Goal: Task Accomplishment & Management: Use online tool/utility

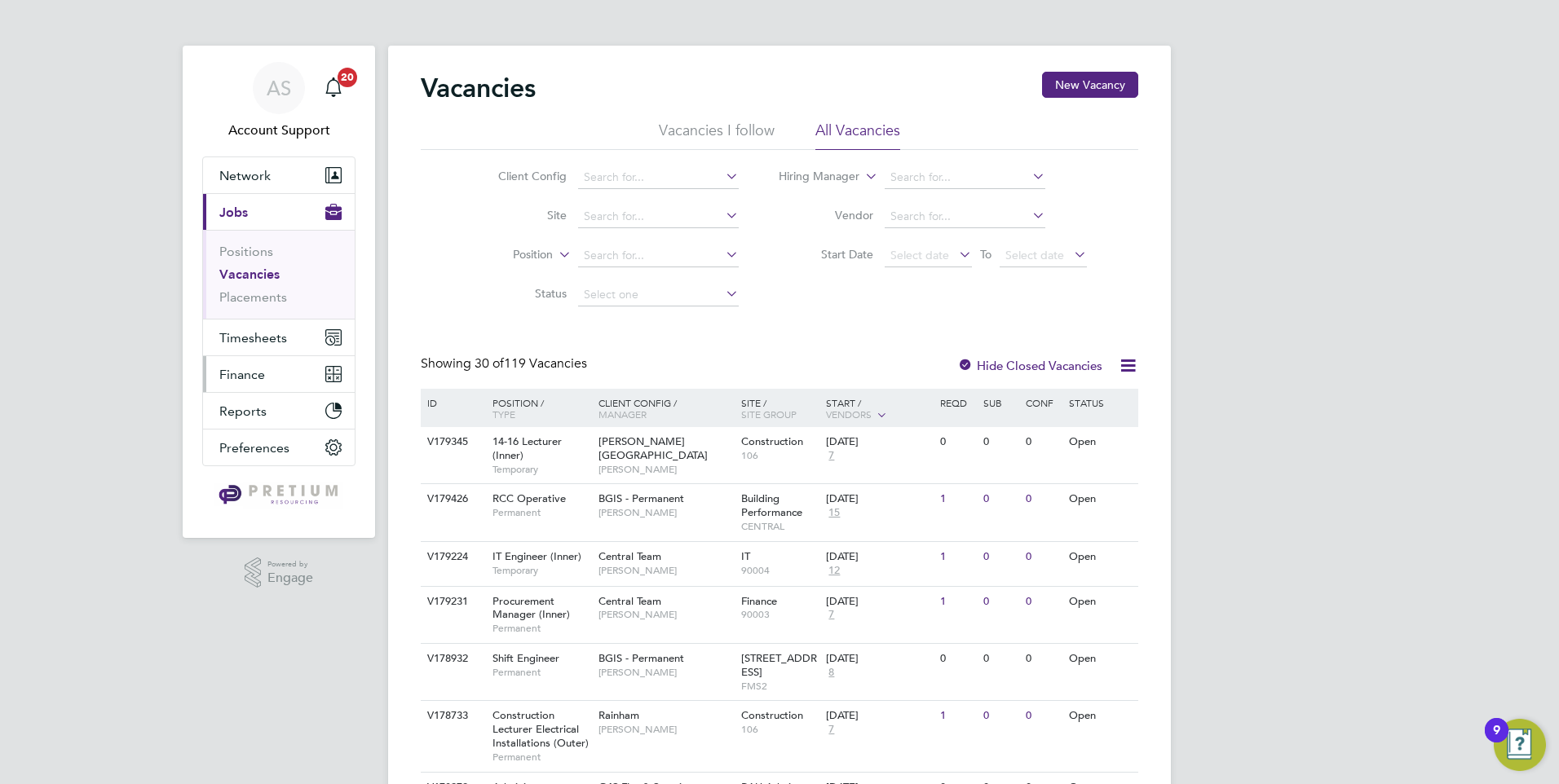
click at [265, 382] on button "Finance" at bounding box center [279, 374] width 152 height 36
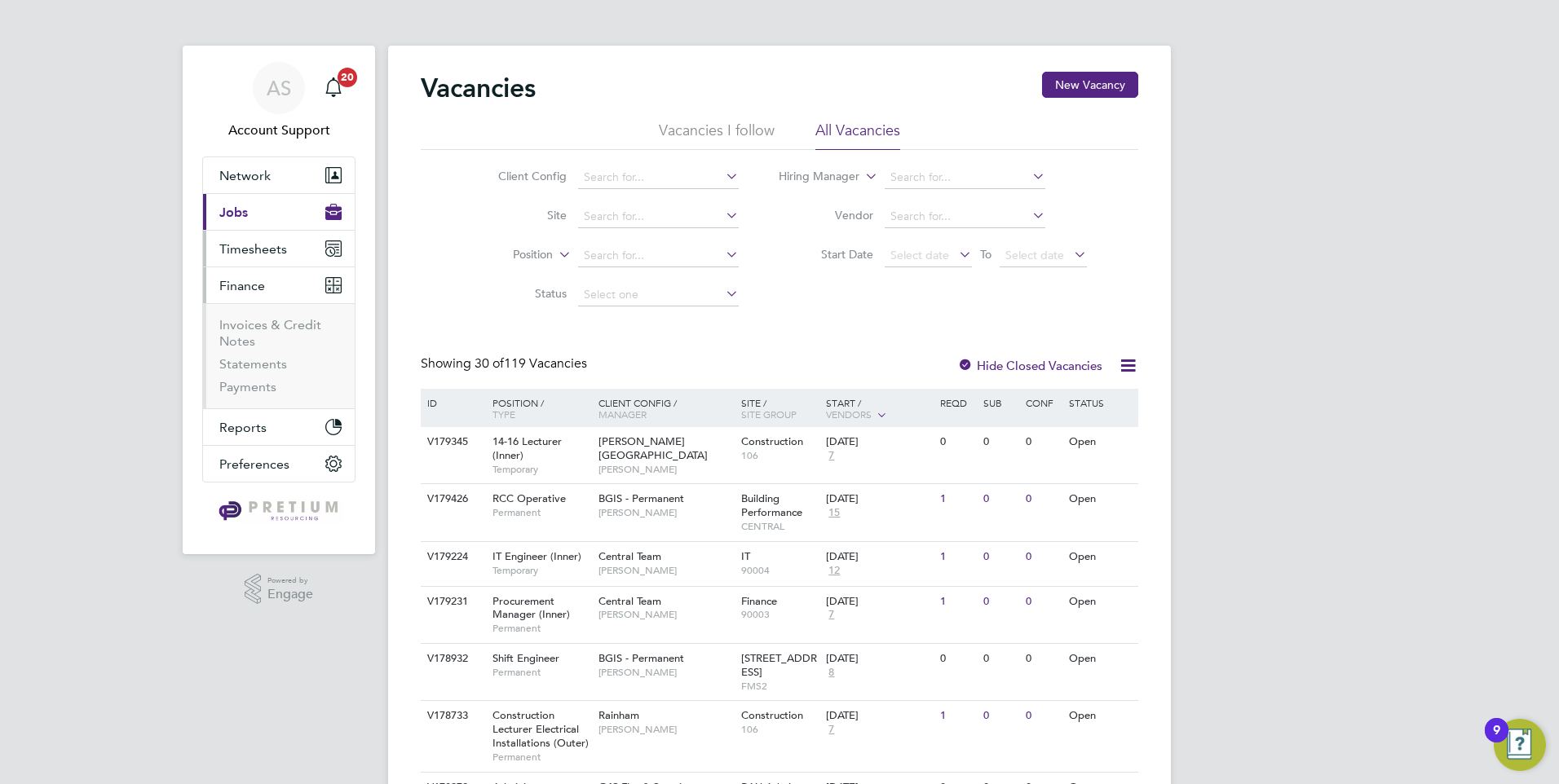
click at [259, 257] on button "Timesheets" at bounding box center [279, 249] width 152 height 36
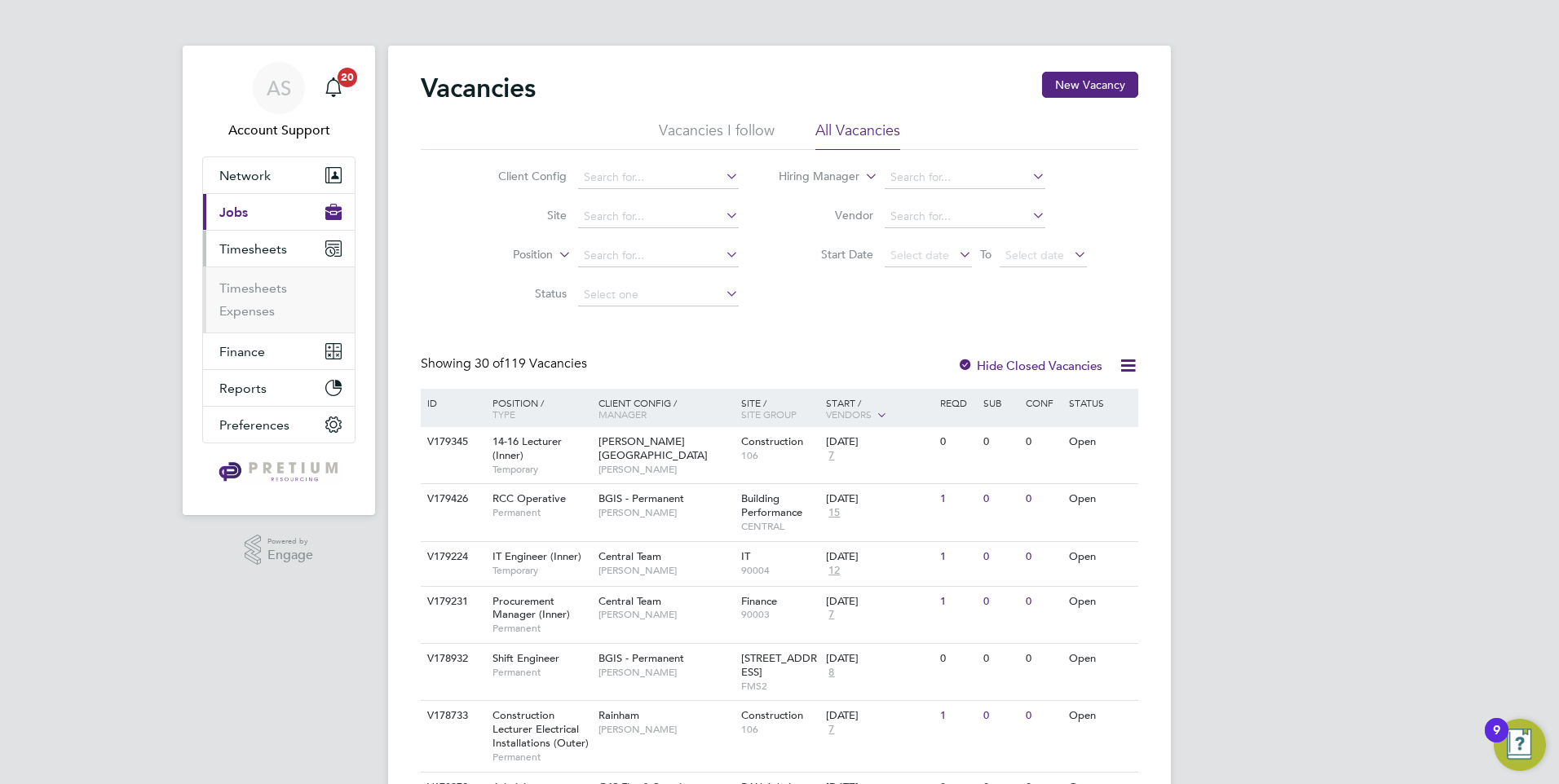
click at [285, 213] on button "Current page: Jobs" at bounding box center [279, 212] width 152 height 36
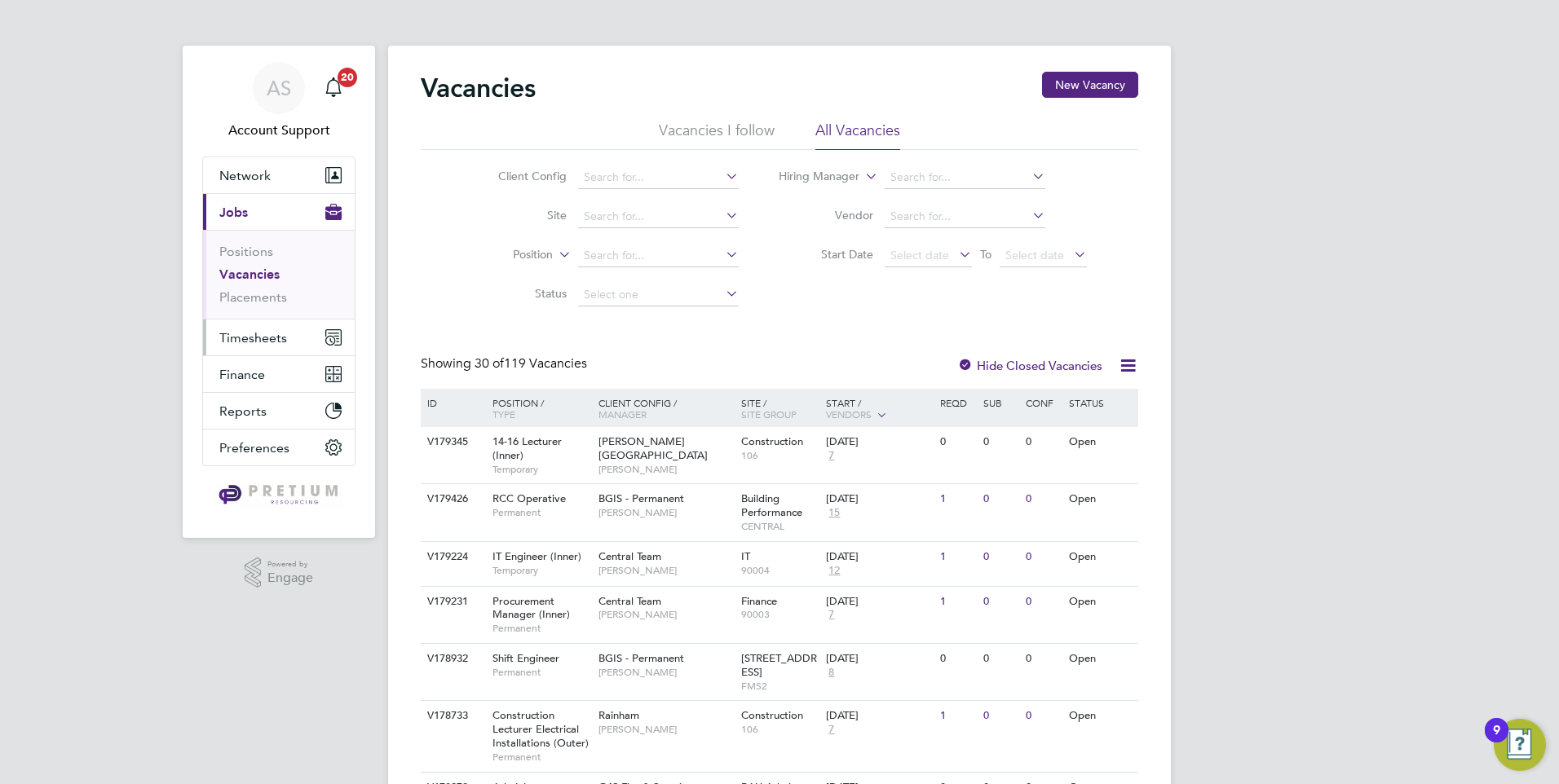
click at [274, 344] on span "Timesheets" at bounding box center [253, 338] width 68 height 16
click at [279, 220] on button "Current page: Jobs" at bounding box center [279, 212] width 152 height 36
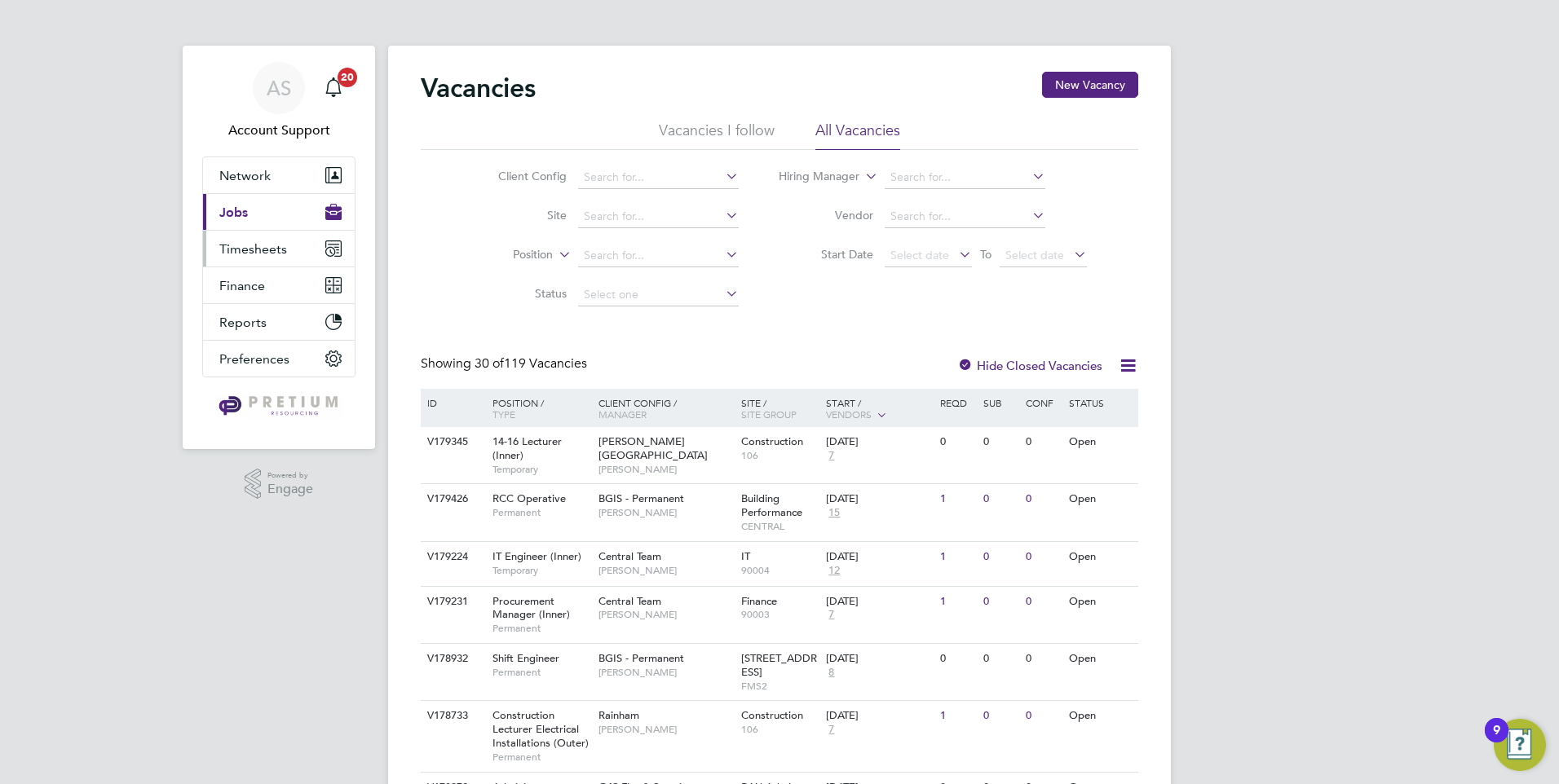
click at [266, 258] on button "Timesheets" at bounding box center [279, 249] width 152 height 36
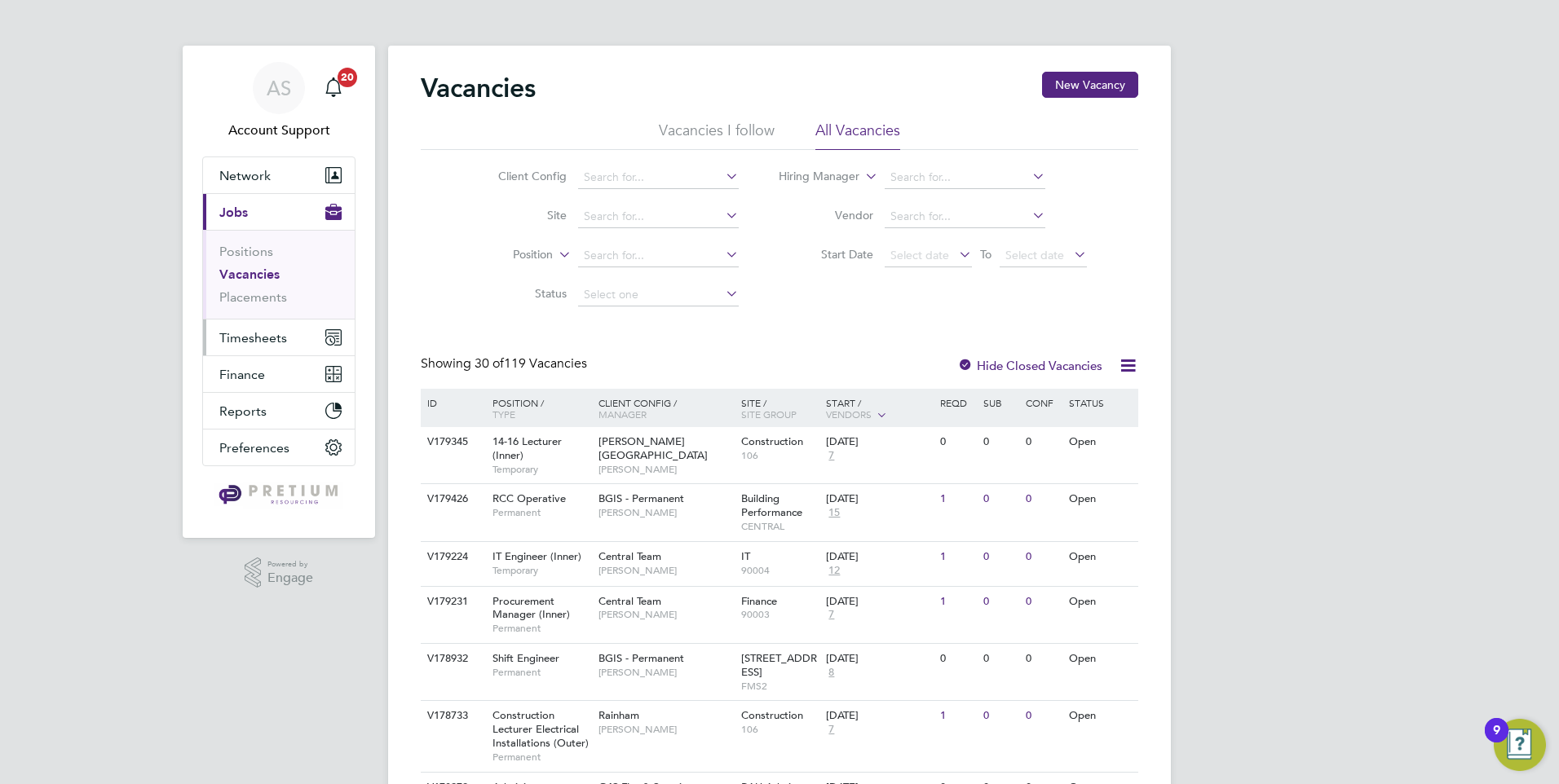
click at [279, 335] on span "Timesheets" at bounding box center [253, 338] width 68 height 16
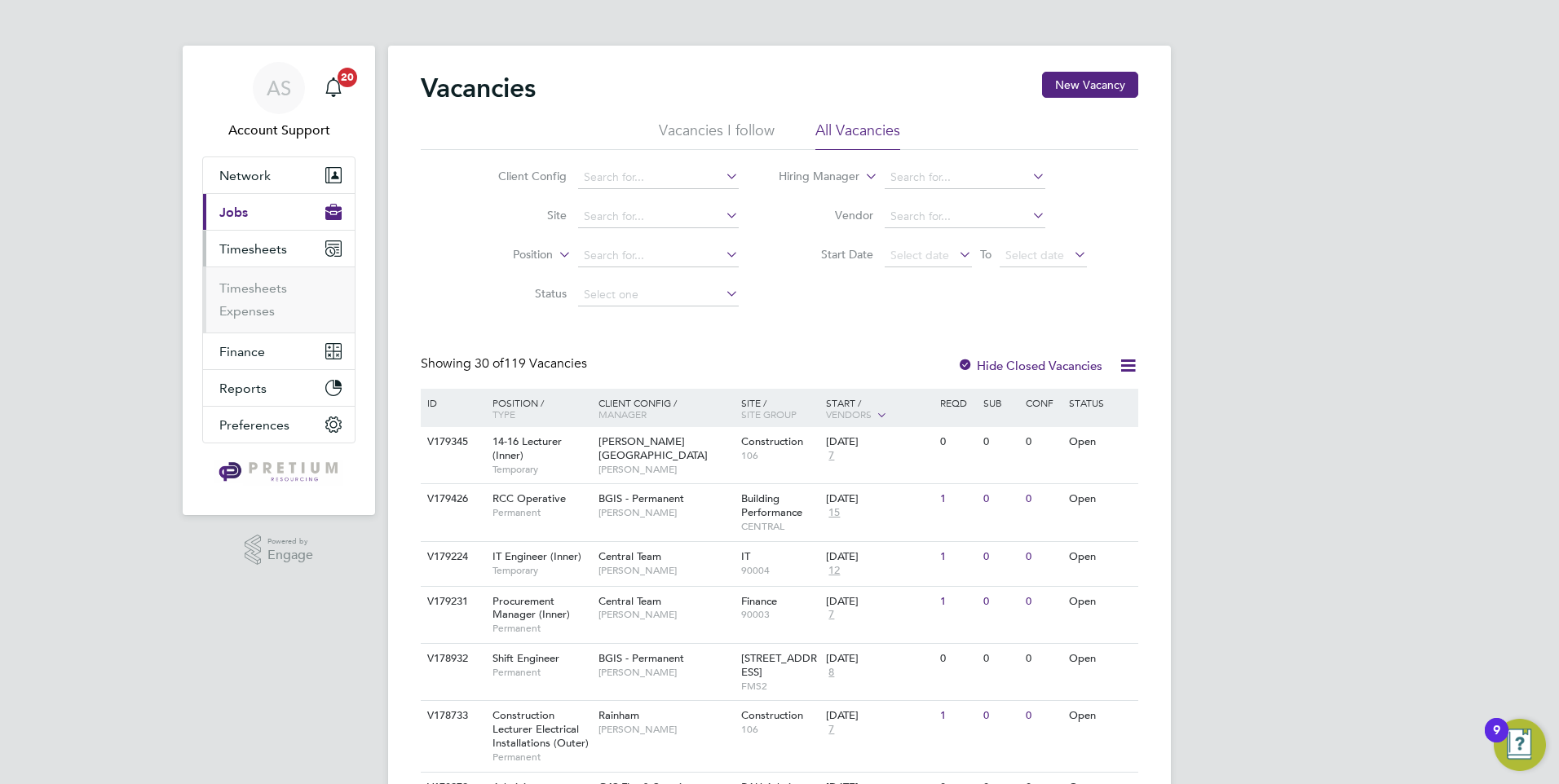
click at [275, 260] on button "Timesheets" at bounding box center [279, 249] width 152 height 36
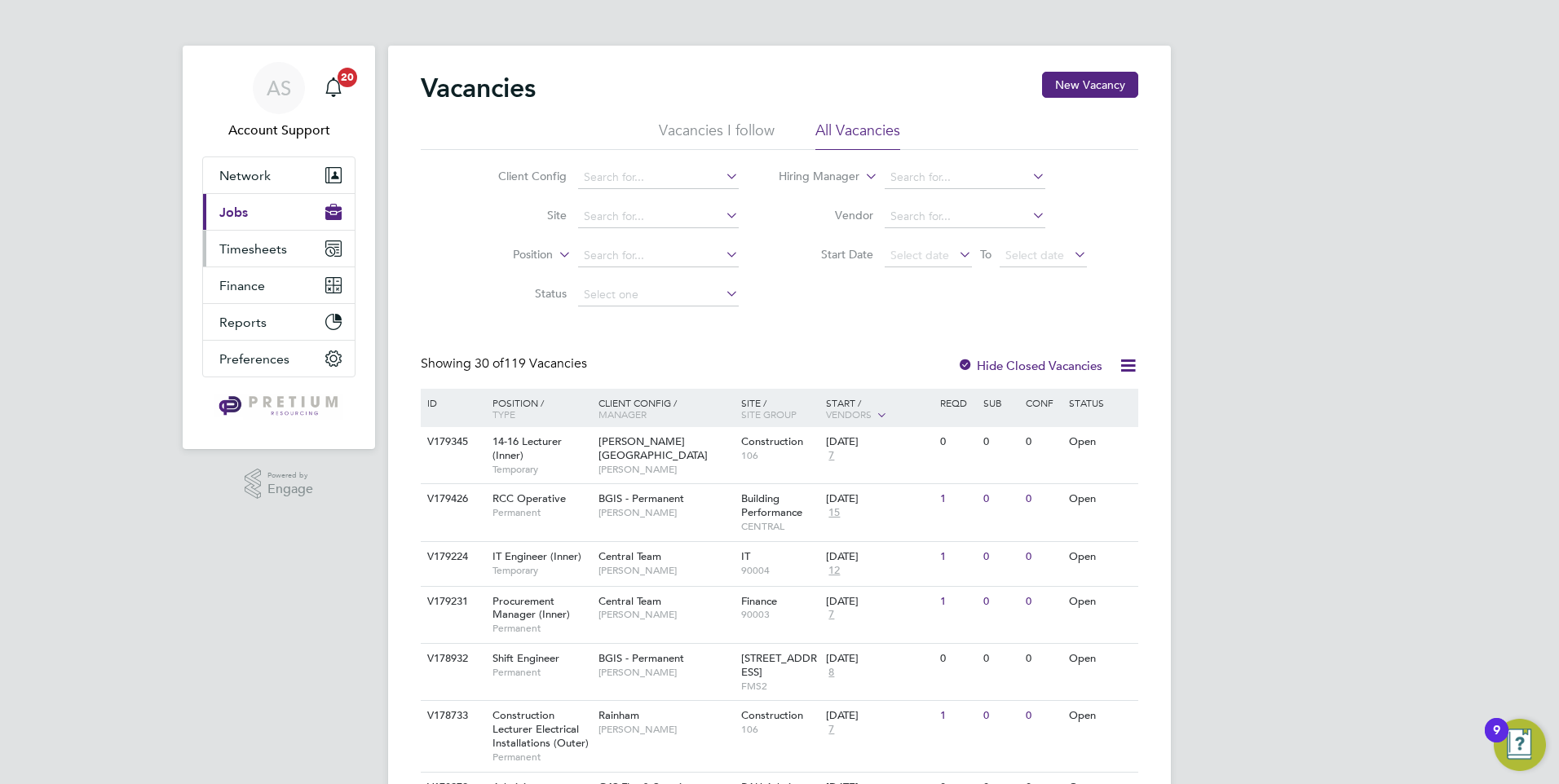
click at [272, 253] on span "Timesheets" at bounding box center [253, 249] width 68 height 16
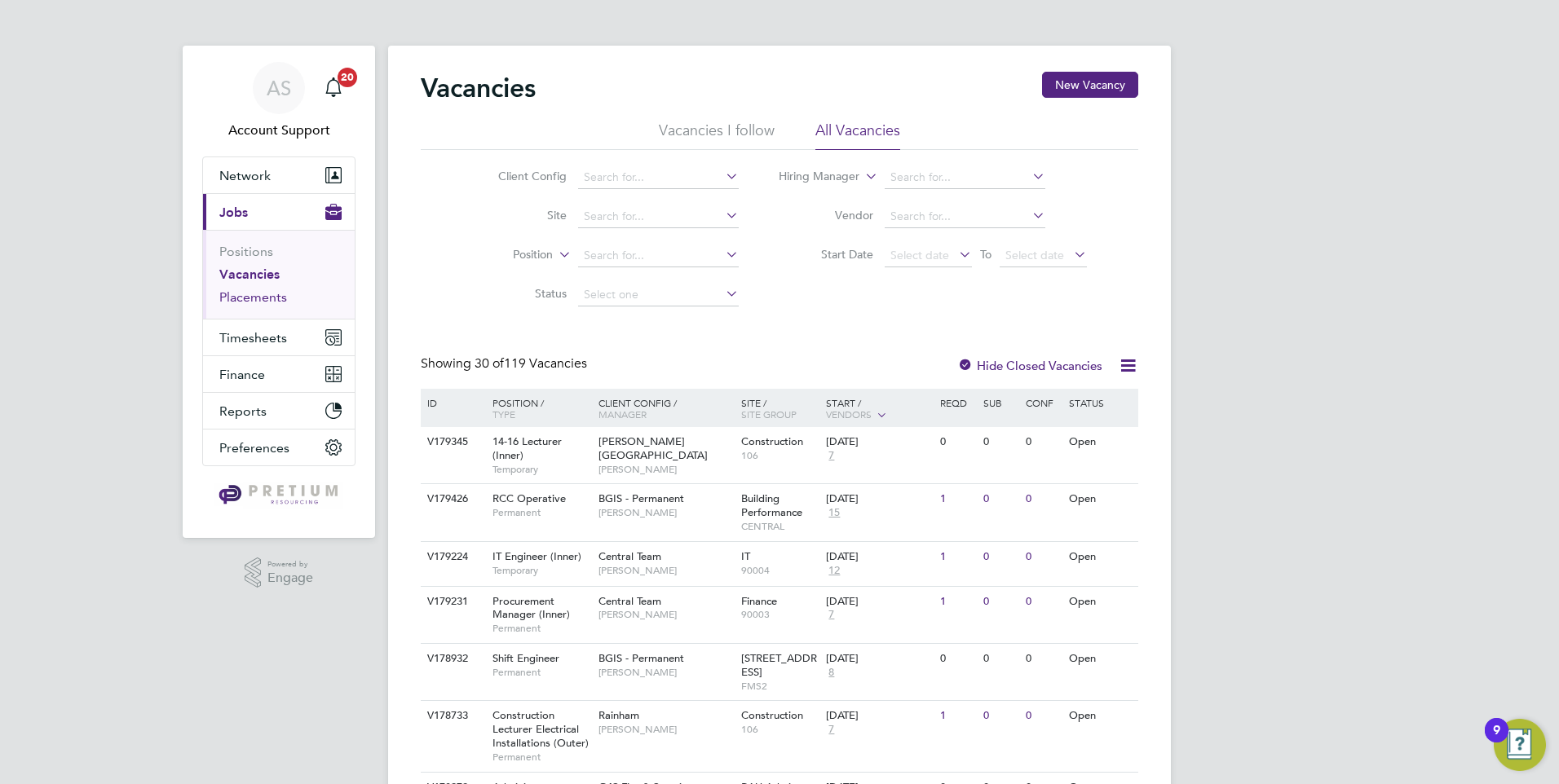
click at [266, 293] on link "Placements" at bounding box center [253, 297] width 68 height 16
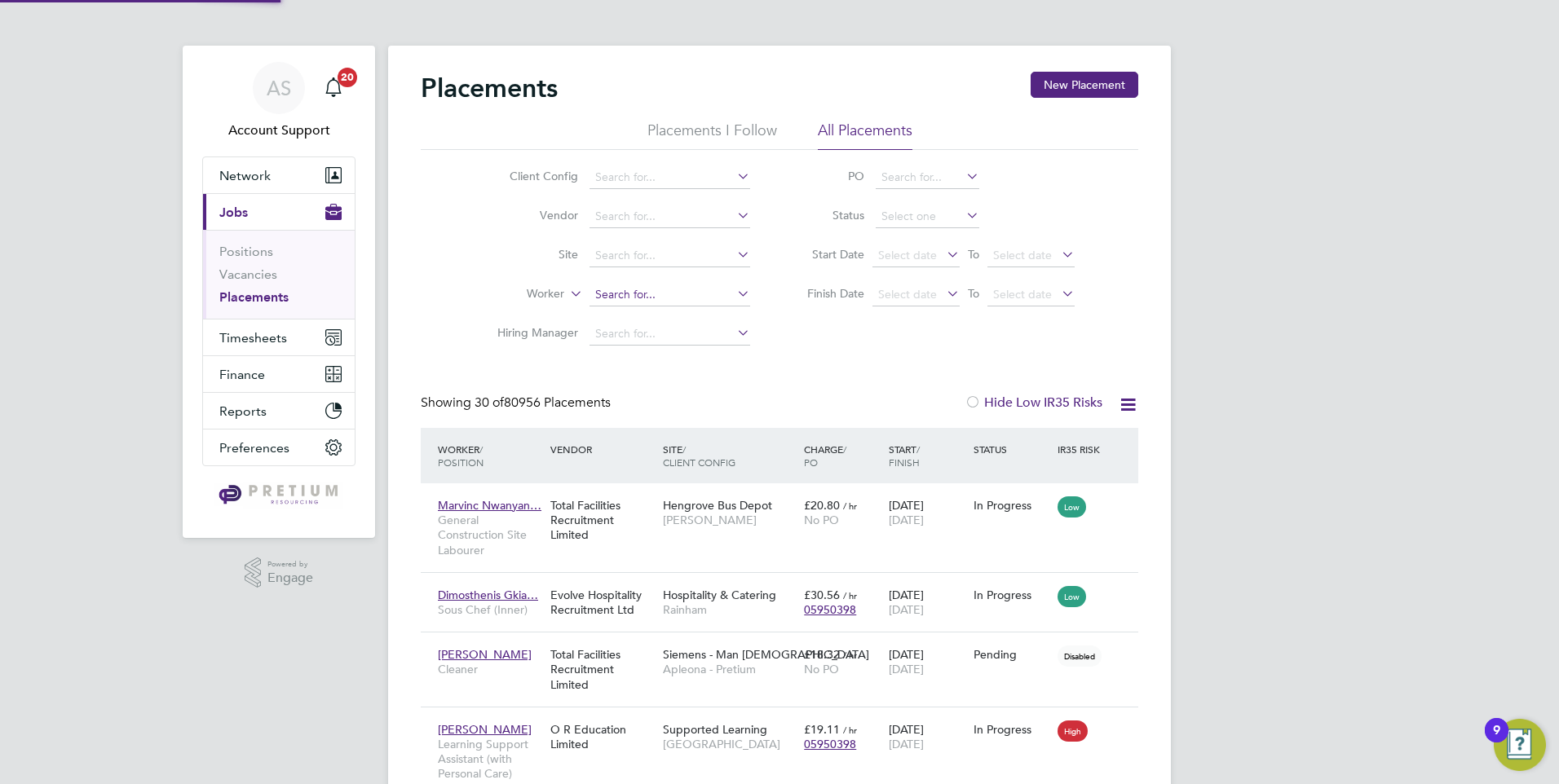
click at [627, 298] on input at bounding box center [670, 295] width 160 height 22
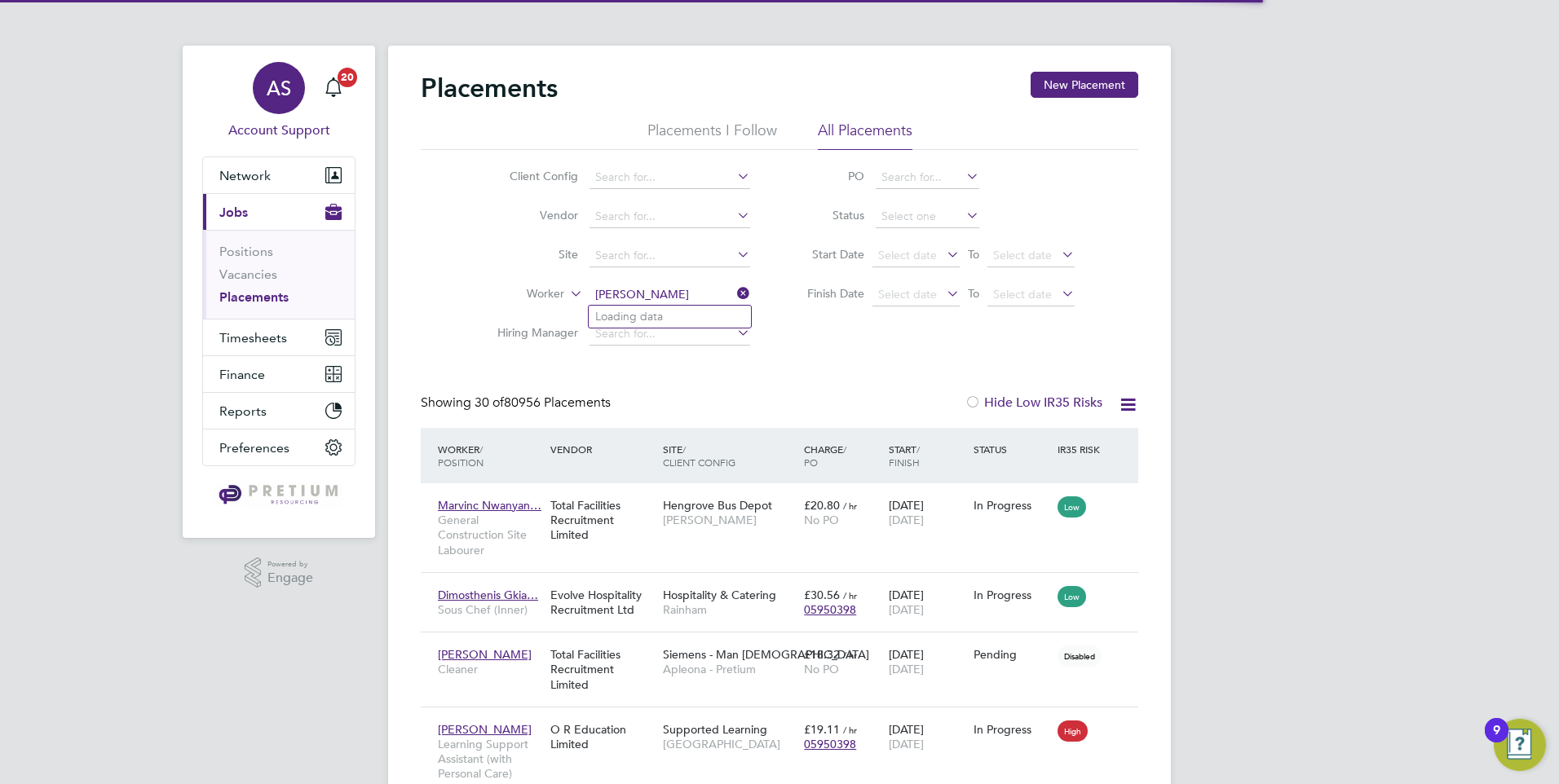
type input "[PERSON_NAME]"
click at [657, 290] on input at bounding box center [670, 295] width 160 height 22
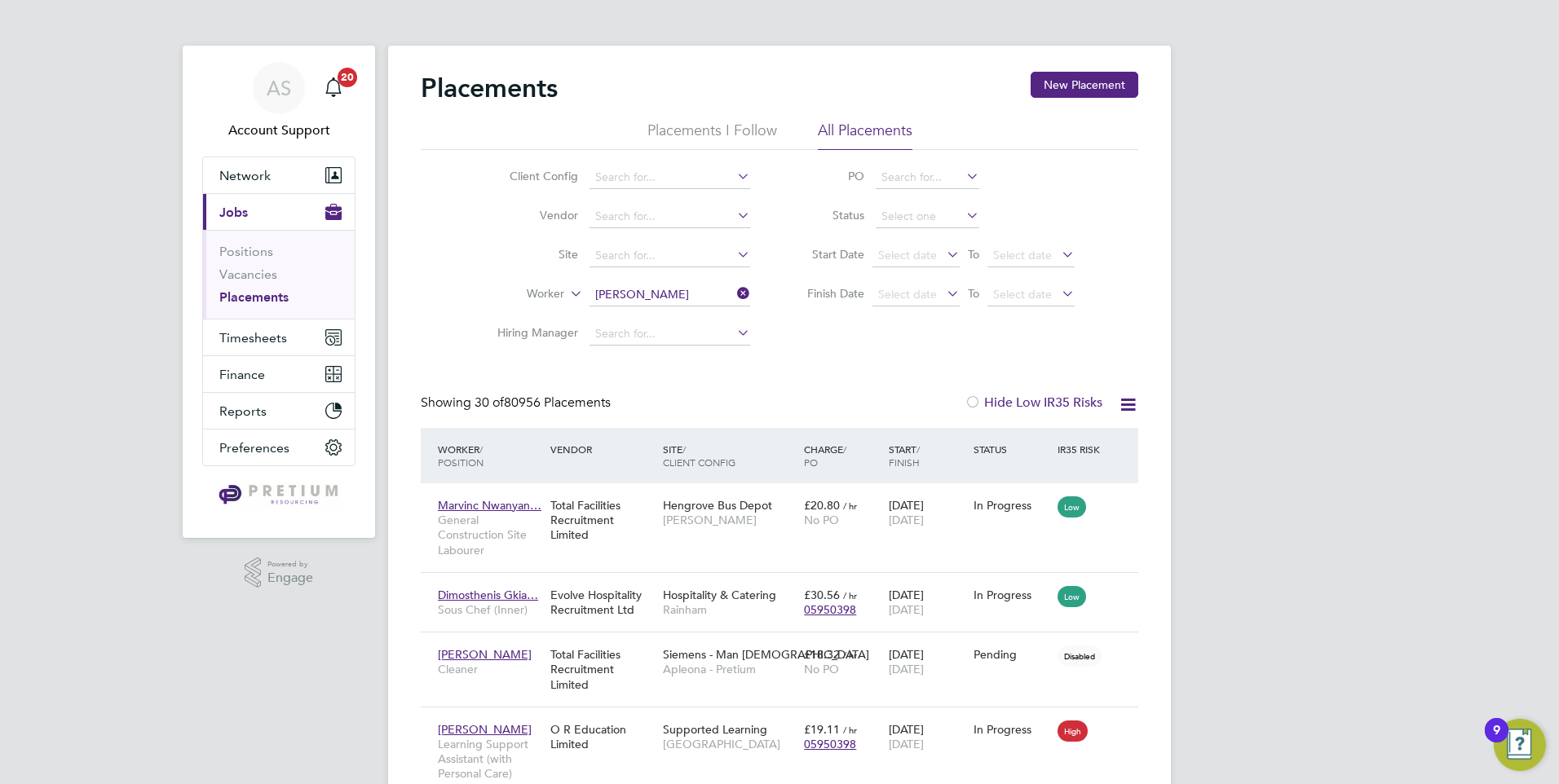
click at [661, 320] on li "[PERSON_NAME]" at bounding box center [691, 318] width 205 height 22
type input "[PERSON_NAME]"
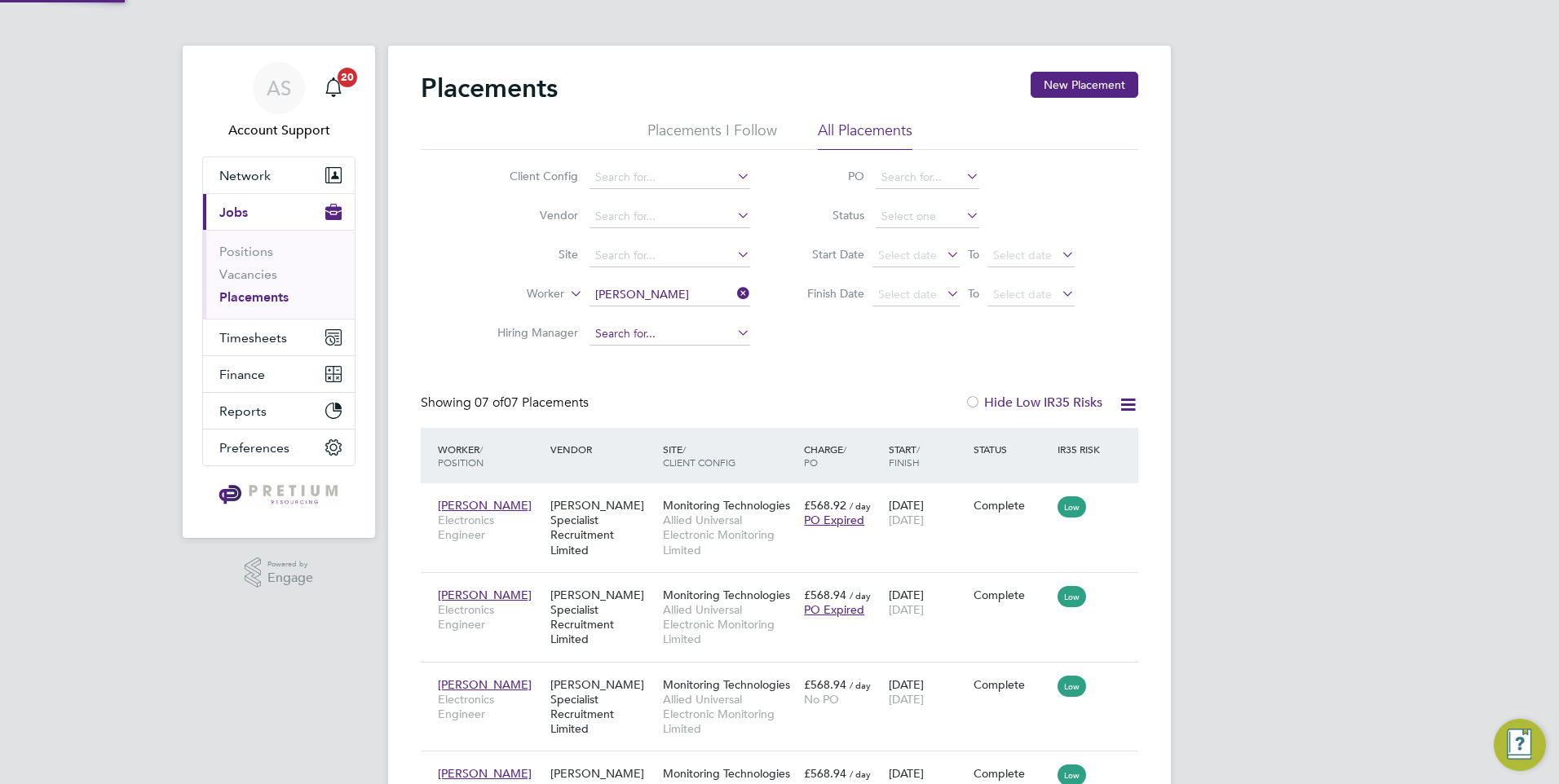
scroll to position [77, 142]
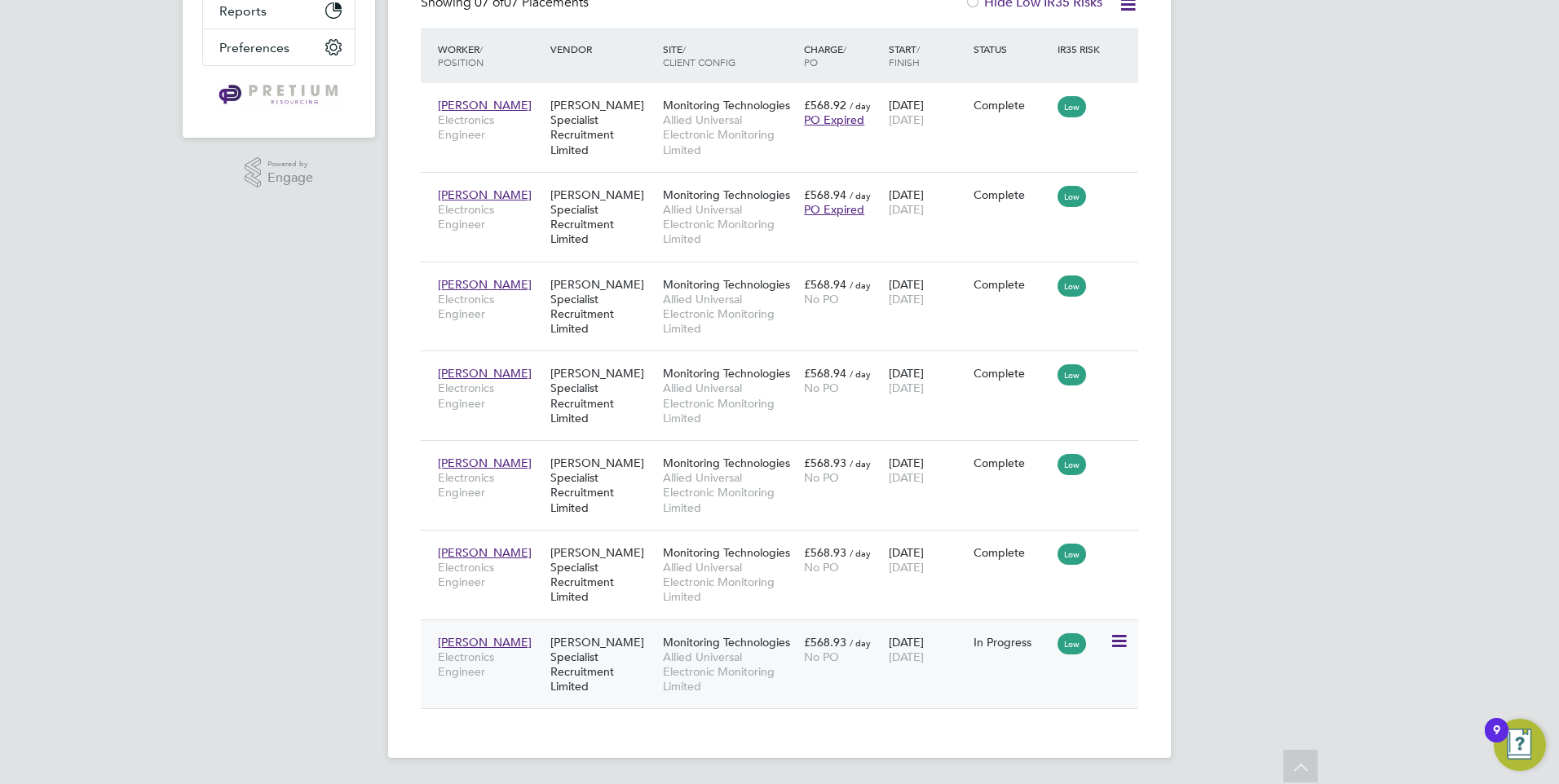
click at [880, 673] on div "[PERSON_NAME] Electronics Engineer [PERSON_NAME] Specialist Recruitment Limited…" at bounding box center [779, 664] width 717 height 90
